Goal: Information Seeking & Learning: Learn about a topic

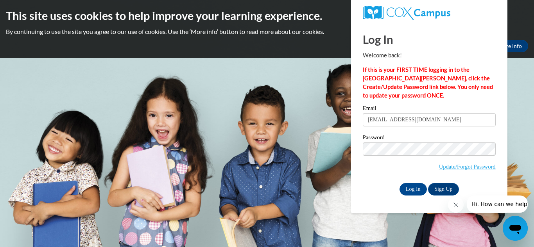
type input "[EMAIL_ADDRESS][DOMAIN_NAME]"
click at [411, 193] on input "Log In" at bounding box center [413, 189] width 27 height 13
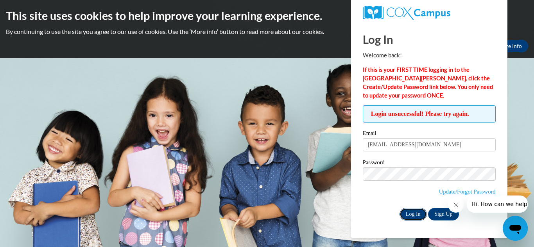
click at [410, 214] on input "Log In" at bounding box center [413, 214] width 27 height 13
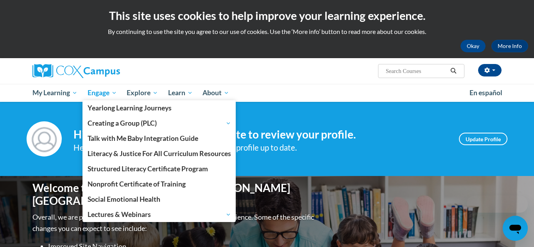
click at [95, 98] on link "Engage" at bounding box center [101, 93] width 39 height 18
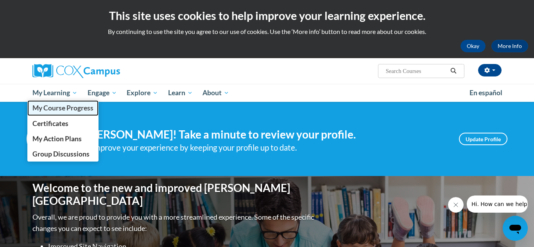
click at [52, 109] on span "My Course Progress" at bounding box center [62, 108] width 61 height 8
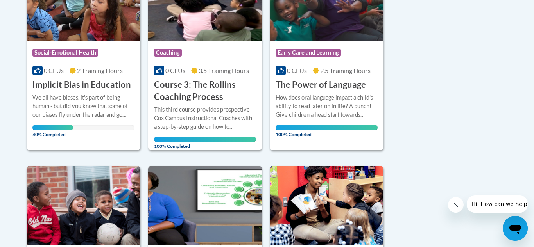
scroll to position [248, 0]
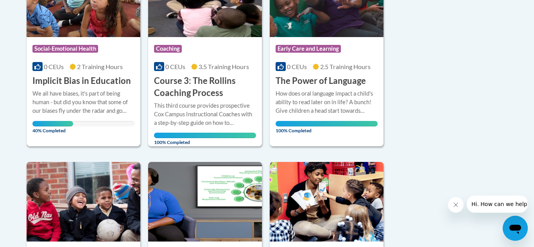
click at [50, 98] on div "We all have biases, it's part of being human - but did you know that some of ou…" at bounding box center [83, 103] width 102 height 26
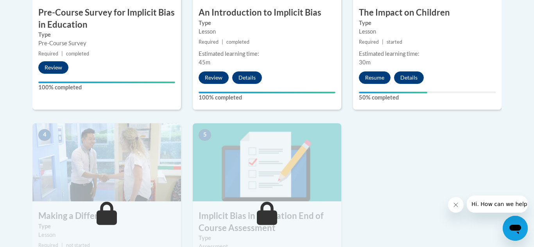
scroll to position [352, 0]
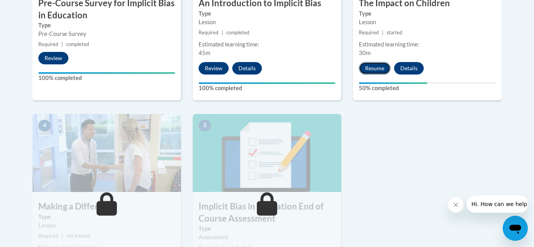
click at [373, 72] on button "Resume" at bounding box center [375, 68] width 32 height 13
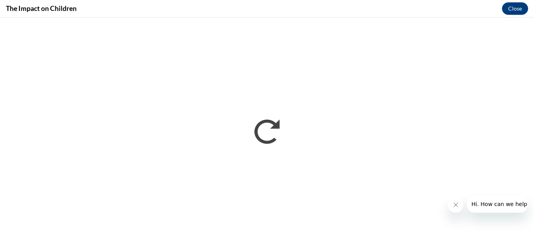
scroll to position [0, 0]
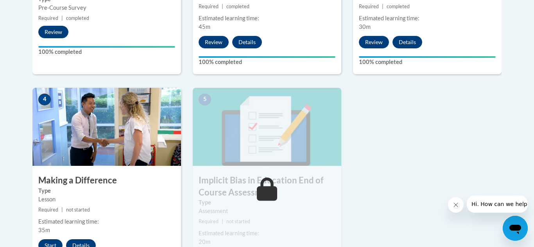
scroll to position [380, 0]
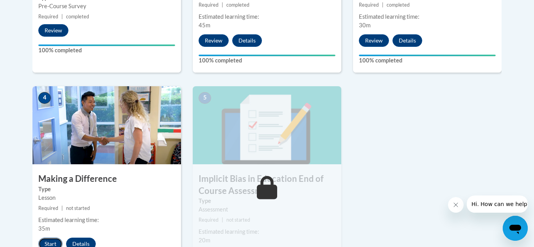
click at [48, 242] on button "Start" at bounding box center [50, 244] width 24 height 13
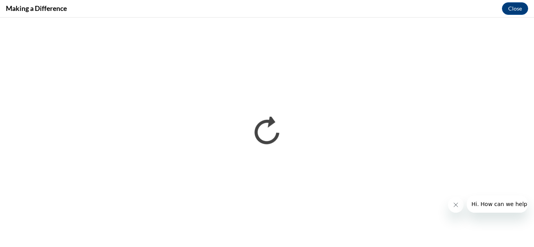
scroll to position [0, 0]
